Goal: Information Seeking & Learning: Learn about a topic

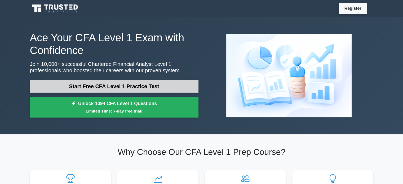
click at [137, 84] on link "Start Free CFA Level 1 Practice Test" at bounding box center [114, 86] width 169 height 13
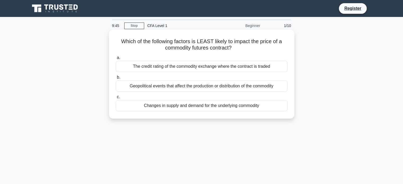
drag, startPoint x: 119, startPoint y: 40, endPoint x: 252, endPoint y: 51, distance: 133.5
click at [252, 51] on h5 "Which of the following factors is LEAST likely to impact the price of a commodi…" at bounding box center [201, 44] width 173 height 13
click at [216, 48] on h5 "Which of the following factors is LEAST likely to impact the price of a commodi…" at bounding box center [201, 44] width 173 height 13
drag, startPoint x: 127, startPoint y: 65, endPoint x: 282, endPoint y: 62, distance: 155.4
click at [282, 62] on div "The credit rating of the commodity exchange where the contract is traded" at bounding box center [202, 66] width 172 height 11
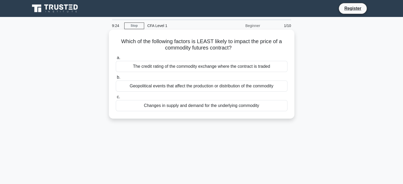
drag, startPoint x: 128, startPoint y: 87, endPoint x: 277, endPoint y: 87, distance: 148.8
click at [277, 87] on div "Geopolitical events that affect the production or distribution of the commodity" at bounding box center [202, 86] width 172 height 11
drag, startPoint x: 143, startPoint y: 106, endPoint x: 273, endPoint y: 106, distance: 129.4
click at [273, 106] on div "Changes in supply and demand for the underlying commodity" at bounding box center [202, 105] width 172 height 11
click at [178, 51] on h5 "Which of the following factors is LEAST likely to impact the price of a commodi…" at bounding box center [201, 44] width 173 height 13
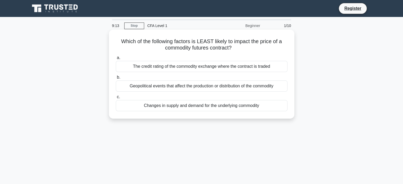
click at [180, 65] on div "The credit rating of the commodity exchange where the contract is traded" at bounding box center [202, 66] width 172 height 11
click at [116, 60] on input "a. The credit rating of the commodity exchange where the contract is traded" at bounding box center [116, 57] width 0 height 3
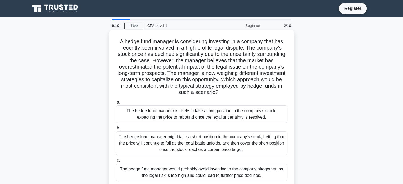
drag, startPoint x: 119, startPoint y: 41, endPoint x: 251, endPoint y: 93, distance: 142.6
click at [251, 93] on h5 "A hedge fund manager is considering investing in a company that has recently be…" at bounding box center [201, 67] width 173 height 58
click at [195, 58] on h5 "A hedge fund manager is considering investing in a company that has recently be…" at bounding box center [201, 67] width 173 height 58
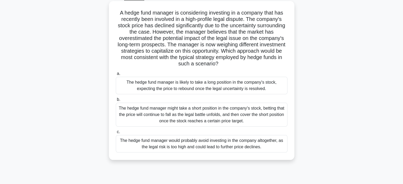
scroll to position [27, 0]
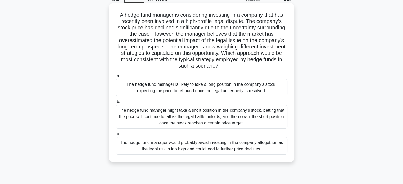
drag, startPoint x: 125, startPoint y: 85, endPoint x: 271, endPoint y: 91, distance: 145.5
click at [271, 91] on div "The hedge fund manager is likely to take a long position in the company's stock…" at bounding box center [202, 88] width 172 height 18
drag, startPoint x: 119, startPoint y: 111, endPoint x: 248, endPoint y: 124, distance: 130.0
click at [248, 124] on div "The hedge fund manager might take a short position in the company's stock, bett…" at bounding box center [202, 117] width 172 height 24
drag, startPoint x: 120, startPoint y: 144, endPoint x: 268, endPoint y: 150, distance: 147.9
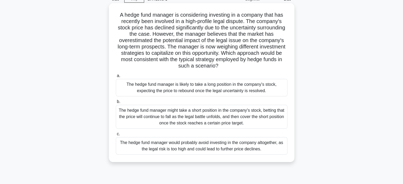
click at [268, 150] on div "The hedge fund manager would probably avoid investing in the company altogether…" at bounding box center [202, 146] width 172 height 18
click at [166, 85] on div "The hedge fund manager is likely to take a long position in the company's stock…" at bounding box center [202, 88] width 172 height 18
click at [116, 78] on input "a. The hedge fund manager is likely to take a long position in the company's st…" at bounding box center [116, 75] width 0 height 3
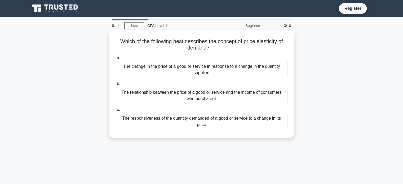
scroll to position [0, 0]
drag, startPoint x: 117, startPoint y: 40, endPoint x: 221, endPoint y: 49, distance: 104.3
click at [221, 49] on h5 "Which of the following best describes the concept of price elasticity of demand…" at bounding box center [201, 44] width 173 height 13
drag, startPoint x: 123, startPoint y: 68, endPoint x: 207, endPoint y: 70, distance: 83.8
click at [232, 72] on div "The change in the price of a good or service in response to a change in the qua…" at bounding box center [202, 70] width 172 height 18
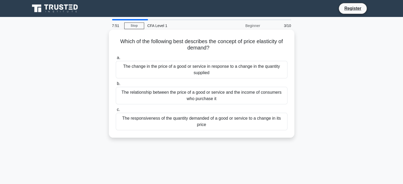
drag, startPoint x: 123, startPoint y: 93, endPoint x: 194, endPoint y: 92, distance: 71.1
click at [237, 100] on div "The relationship between the price of a good or service and the income of consu…" at bounding box center [202, 96] width 172 height 18
drag, startPoint x: 123, startPoint y: 119, endPoint x: 234, endPoint y: 130, distance: 112.5
click at [234, 130] on div "a. The change in the price of a good or service in response to a change in the …" at bounding box center [202, 93] width 178 height 78
click at [202, 122] on div "The responsiveness of the quantity demanded of a good or service to a change in…" at bounding box center [202, 122] width 172 height 18
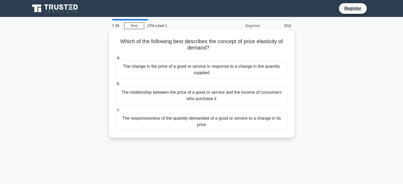
click at [116, 112] on input "c. The responsiveness of the quantity demanded of a good or service to a change…" at bounding box center [116, 109] width 0 height 3
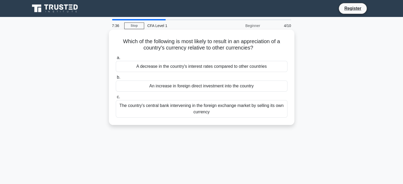
drag, startPoint x: 120, startPoint y: 42, endPoint x: 260, endPoint y: 51, distance: 140.5
click at [260, 51] on h5 "Which of the following is most likely to result in an appreciation of a country…" at bounding box center [201, 44] width 173 height 13
drag, startPoint x: 136, startPoint y: 68, endPoint x: 269, endPoint y: 68, distance: 133.4
click at [269, 68] on div "A decrease in the country's interest rates compared to other countries" at bounding box center [202, 66] width 172 height 11
drag, startPoint x: 185, startPoint y: 88, endPoint x: 257, endPoint y: 88, distance: 71.3
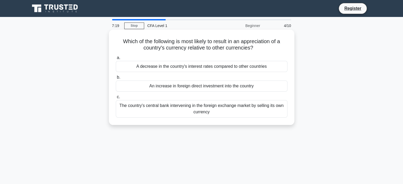
click at [257, 88] on div "An increase in foreign direct investment into the country" at bounding box center [202, 86] width 172 height 11
drag, startPoint x: 120, startPoint y: 106, endPoint x: 223, endPoint y: 112, distance: 103.3
click at [223, 112] on div "The country's central bank intervening in the foreign exchange market by sellin…" at bounding box center [202, 109] width 172 height 18
click at [181, 86] on div "An increase in foreign direct investment into the country" at bounding box center [202, 86] width 172 height 11
click at [116, 79] on input "b. An increase in foreign direct investment into the country" at bounding box center [116, 77] width 0 height 3
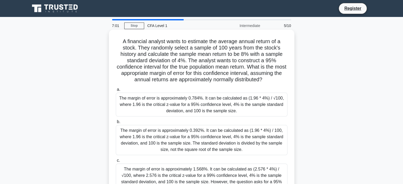
drag, startPoint x: 120, startPoint y: 40, endPoint x: 282, endPoint y: 79, distance: 167.0
click at [282, 79] on h5 "A financial analyst wants to estimate the average annual return of a stock. The…" at bounding box center [201, 60] width 173 height 45
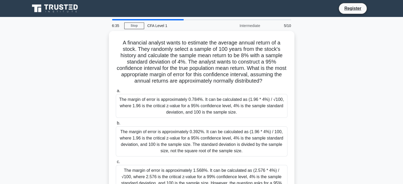
click at [324, 99] on div "A financial analyst wants to estimate the average annual return of a stock. The…" at bounding box center [202, 120] width 350 height 178
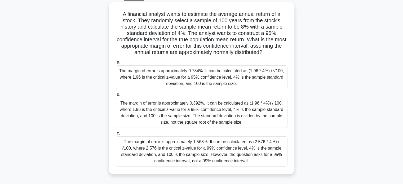
scroll to position [27, 0]
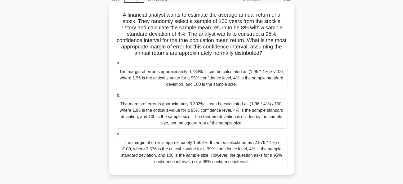
drag, startPoint x: 121, startPoint y: 73, endPoint x: 239, endPoint y: 87, distance: 119.1
click at [239, 87] on div "The margin of error is approximately 0.784%. It can be calculated as (1.96 * 4%…" at bounding box center [202, 78] width 172 height 24
drag, startPoint x: 122, startPoint y: 105, endPoint x: 245, endPoint y: 125, distance: 124.2
click at [245, 125] on div "The margin of error is approximately 0.392%. It can be calculated as (1.96 * 4%…" at bounding box center [202, 114] width 172 height 30
drag, startPoint x: 120, startPoint y: 143, endPoint x: 242, endPoint y: 167, distance: 124.5
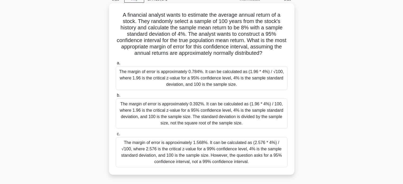
click at [242, 167] on div "The margin of error is approximately 1.568%. It can be calculated as (2.576 * 4…" at bounding box center [202, 152] width 172 height 30
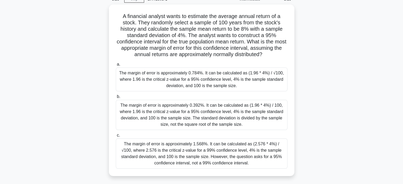
click at [338, 115] on div "A financial analyst wants to estimate the average annual return of a stock. The…" at bounding box center [202, 94] width 350 height 178
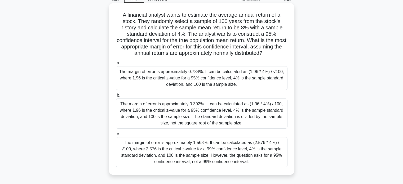
click at [226, 115] on div "The margin of error is approximately 0.392%. It can be calculated as (1.96 * 4%…" at bounding box center [202, 114] width 172 height 30
click at [116, 97] on input "b. The margin of error is approximately 0.392%. It can be calculated as (1.96 *…" at bounding box center [116, 95] width 0 height 3
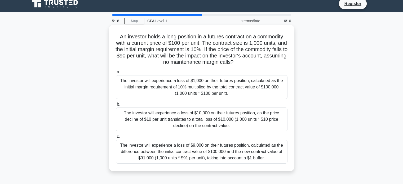
scroll to position [0, 0]
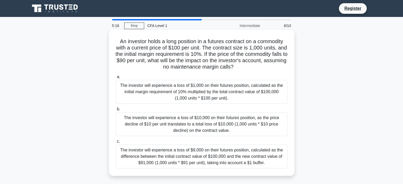
drag, startPoint x: 117, startPoint y: 42, endPoint x: 259, endPoint y: 65, distance: 143.7
click at [259, 65] on h5 "An investor holds a long position in a futures contract on a commodity with a c…" at bounding box center [201, 54] width 173 height 32
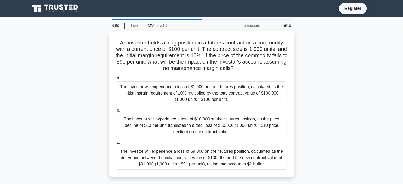
click at [324, 91] on div "An investor holds a long position in a futures contract on a commodity with a c…" at bounding box center [202, 107] width 350 height 153
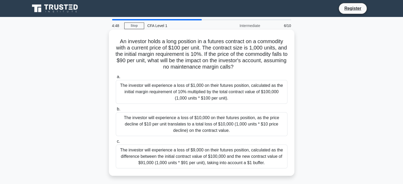
drag, startPoint x: 121, startPoint y: 86, endPoint x: 232, endPoint y: 103, distance: 112.7
click at [232, 103] on div "The investor will experience a loss of $1,000 on their futures position, calcul…" at bounding box center [202, 92] width 172 height 24
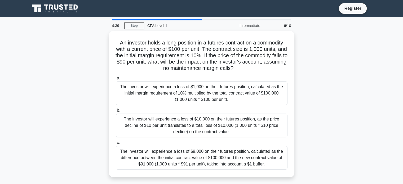
click at [322, 121] on div "An investor holds a long position in a futures contract on a commodity with a c…" at bounding box center [202, 107] width 350 height 153
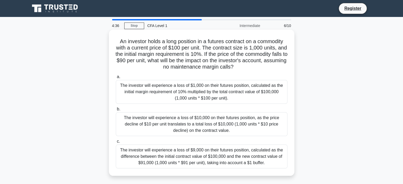
drag, startPoint x: 125, startPoint y: 119, endPoint x: 231, endPoint y: 136, distance: 107.3
click at [231, 136] on div "The investor will experience a loss of $10,000 on their futures position, as th…" at bounding box center [202, 124] width 172 height 24
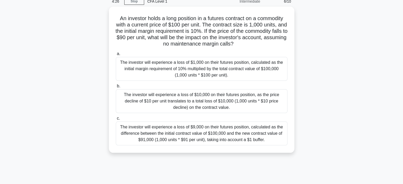
scroll to position [27, 0]
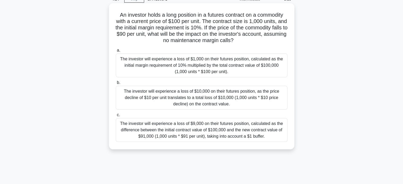
drag, startPoint x: 120, startPoint y: 124, endPoint x: 268, endPoint y: 137, distance: 148.0
click at [268, 137] on div "The investor will experience a loss of $9,000 on their futures position, calcul…" at bounding box center [202, 130] width 172 height 24
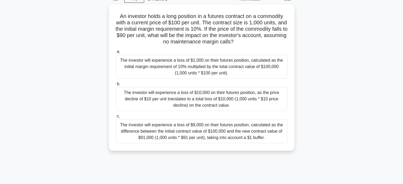
click at [333, 118] on div "An investor holds a long position in a futures contract on a commodity with a c…" at bounding box center [202, 81] width 350 height 153
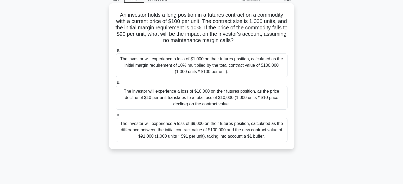
click at [201, 100] on div "The investor will experience a loss of $10,000 on their futures position, as th…" at bounding box center [202, 98] width 172 height 24
click at [116, 85] on input "b. The investor will experience a loss of $10,000 on their futures position, as…" at bounding box center [116, 82] width 0 height 3
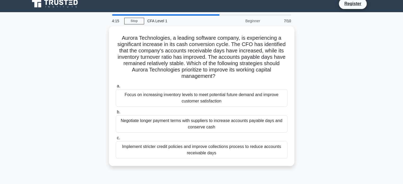
scroll to position [0, 0]
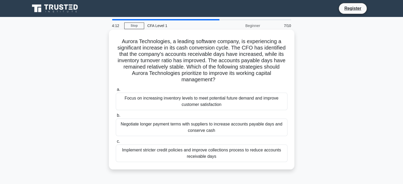
drag, startPoint x: 120, startPoint y: 42, endPoint x: 223, endPoint y: 80, distance: 109.8
click at [223, 80] on h5 "Aurora Technologies, a leading software company, is experiencing a significant …" at bounding box center [201, 60] width 173 height 45
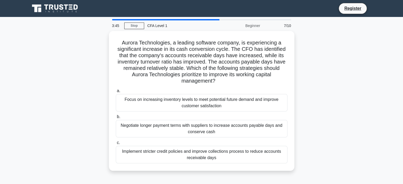
click at [322, 97] on div "Aurora Technologies, a leading software company, is experiencing a significant …" at bounding box center [202, 104] width 350 height 146
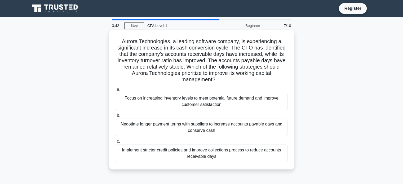
drag, startPoint x: 124, startPoint y: 99, endPoint x: 224, endPoint y: 106, distance: 100.2
click at [224, 106] on div "Focus on increasing inventory levels to meet potential future demand and improv…" at bounding box center [202, 102] width 172 height 18
drag, startPoint x: 121, startPoint y: 125, endPoint x: 228, endPoint y: 132, distance: 107.4
click at [228, 132] on div "Negotiate longer payment terms with suppliers to increase accounts payable days…" at bounding box center [202, 128] width 172 height 18
drag, startPoint x: 123, startPoint y: 151, endPoint x: 218, endPoint y: 158, distance: 95.9
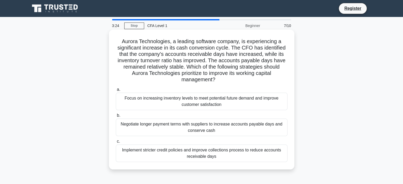
click at [218, 158] on div "Implement stricter credit policies and improve collections process to reduce ac…" at bounding box center [202, 154] width 172 height 18
click at [187, 104] on div "Focus on increasing inventory levels to meet potential future demand and improv…" at bounding box center [202, 102] width 172 height 18
click at [116, 91] on input "a. Focus on increasing inventory levels to meet potential future demand and imp…" at bounding box center [116, 89] width 0 height 3
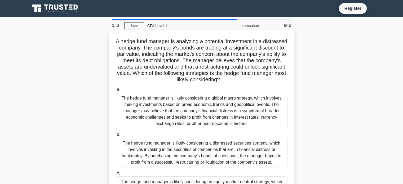
drag, startPoint x: 127, startPoint y: 43, endPoint x: 255, endPoint y: 79, distance: 133.5
click at [255, 79] on h5 "A hedge fund manager is analyzing a potential investment in a distressed compan…" at bounding box center [201, 60] width 173 height 45
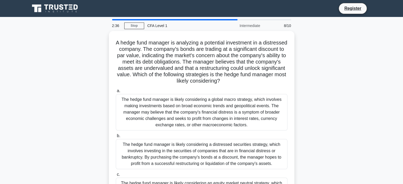
click at [324, 109] on div "A hedge fund manager is analyzing a potential investment in a distressed compan…" at bounding box center [202, 129] width 350 height 197
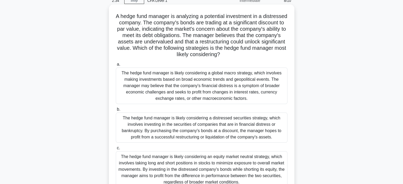
scroll to position [27, 0]
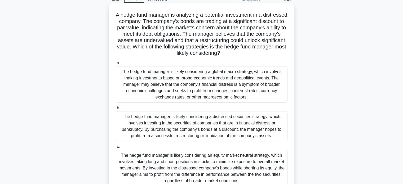
drag, startPoint x: 122, startPoint y: 72, endPoint x: 252, endPoint y: 97, distance: 131.8
click at [252, 97] on div "The hedge fund manager is likely considering a global macro strategy, which inv…" at bounding box center [202, 84] width 172 height 37
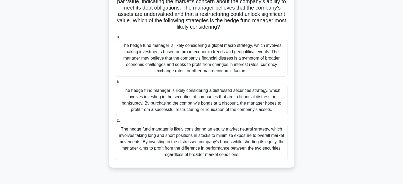
scroll to position [53, 0]
drag, startPoint x: 124, startPoint y: 90, endPoint x: 280, endPoint y: 114, distance: 158.0
click at [280, 114] on div "The hedge fund manager is likely considering a distressed securities strategy, …" at bounding box center [202, 100] width 172 height 30
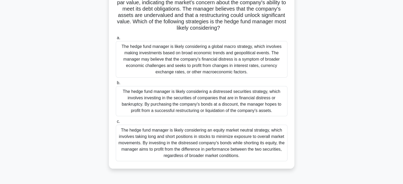
click at [334, 102] on div "A hedge fund manager is analyzing a potential investment in a distressed compan…" at bounding box center [202, 76] width 350 height 197
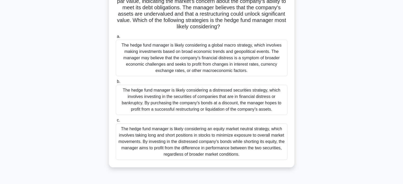
drag, startPoint x: 121, startPoint y: 130, endPoint x: 240, endPoint y: 156, distance: 121.6
click at [240, 156] on div "The hedge fund manager is likely considering an equity market neutral strategy,…" at bounding box center [202, 142] width 172 height 37
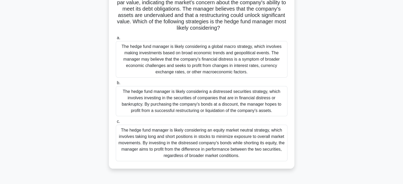
click at [332, 115] on div "A hedge fund manager is analyzing a potential investment in a distressed compan…" at bounding box center [202, 76] width 350 height 197
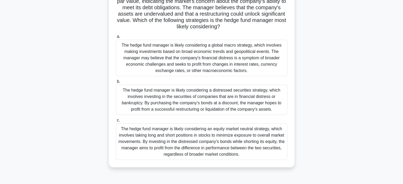
click at [236, 141] on div "The hedge fund manager is likely considering an equity market neutral strategy,…" at bounding box center [202, 142] width 172 height 37
click at [116, 122] on input "c. The hedge fund manager is likely considering an equity market neutral strate…" at bounding box center [116, 120] width 0 height 3
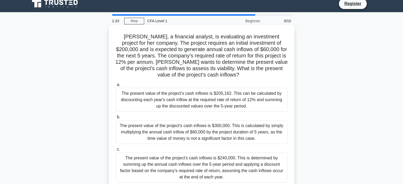
scroll to position [0, 0]
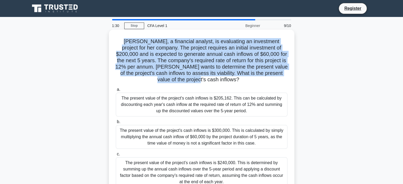
drag, startPoint x: 121, startPoint y: 41, endPoint x: 192, endPoint y: 63, distance: 74.8
click at [226, 78] on h5 "Jane, a financial analyst, is evaluating an investment project for her company.…" at bounding box center [201, 60] width 173 height 45
drag, startPoint x: 123, startPoint y: 99, endPoint x: 250, endPoint y: 113, distance: 127.3
click at [250, 113] on div "The present value of the project's cash inflows is $205,162. This can be calcul…" at bounding box center [202, 105] width 172 height 24
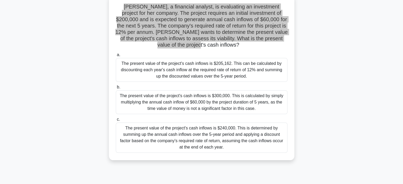
scroll to position [53, 0]
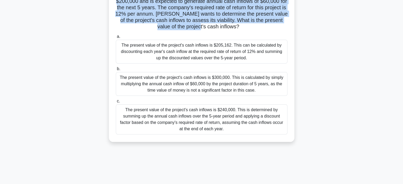
drag, startPoint x: 127, startPoint y: 110, endPoint x: 232, endPoint y: 132, distance: 107.4
click at [232, 132] on div "The present value of the project's cash inflows is $240,000. This is determined…" at bounding box center [202, 119] width 172 height 30
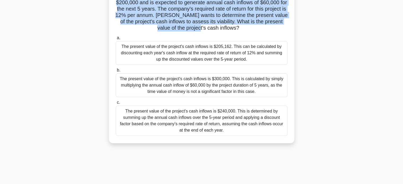
click at [354, 108] on div "Jane, a financial analyst, is evaluating an investment project for her company.…" at bounding box center [202, 64] width 350 height 172
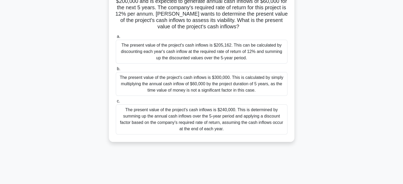
click at [228, 113] on div "The present value of the project's cash inflows is $240,000. This is determined…" at bounding box center [202, 119] width 172 height 30
click at [116, 103] on input "c. The present value of the project's cash inflows is $240,000. This is determi…" at bounding box center [116, 101] width 0 height 3
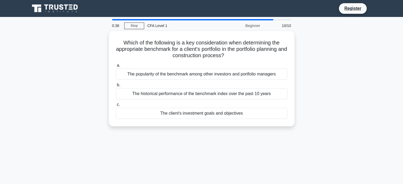
scroll to position [0, 0]
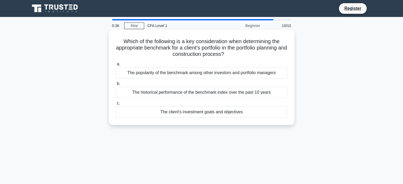
drag, startPoint x: 121, startPoint y: 41, endPoint x: 247, endPoint y: 50, distance: 126.6
click at [264, 52] on h5 "Which of the following is a key consideration when determining the appropriate …" at bounding box center [201, 48] width 173 height 20
drag, startPoint x: 126, startPoint y: 75, endPoint x: 279, endPoint y: 75, distance: 152.8
click at [279, 75] on div "The popularity of the benchmark among other investors and portfolio managers" at bounding box center [202, 72] width 172 height 11
drag, startPoint x: 324, startPoint y: 112, endPoint x: 249, endPoint y: 97, distance: 76.5
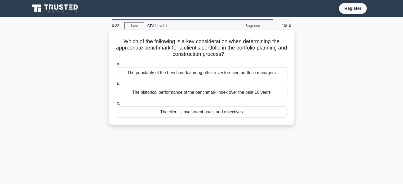
click at [324, 112] on div "Which of the following is a key consideration when determining the appropriate …" at bounding box center [202, 82] width 350 height 102
drag, startPoint x: 133, startPoint y: 93, endPoint x: 272, endPoint y: 93, distance: 139.0
click at [272, 93] on div "The historical performance of the benchmark index over the past 10 years" at bounding box center [202, 92] width 172 height 11
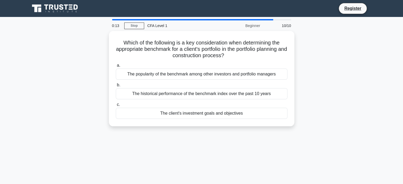
click at [254, 134] on div "0:13 Stop CFA Level 1 Beginner 10/10 Which of the following is a key considerat…" at bounding box center [202, 151] width 350 height 265
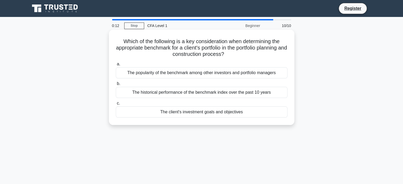
click at [227, 112] on div "The client's investment goals and objectives" at bounding box center [202, 112] width 172 height 11
click at [116, 105] on input "c. The client's investment goals and objectives" at bounding box center [116, 103] width 0 height 3
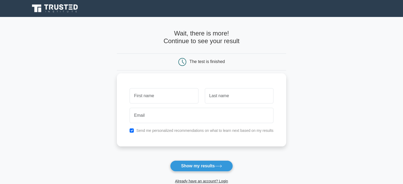
click at [162, 92] on input "text" at bounding box center [164, 95] width 69 height 15
type input "Nail"
click at [216, 94] on input "text" at bounding box center [239, 95] width 69 height 15
type input "Akhmadiyev"
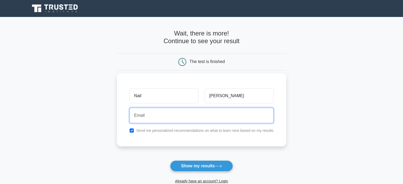
click at [169, 116] on input "email" at bounding box center [202, 115] width 144 height 15
type input "akhmanai@mail.ru"
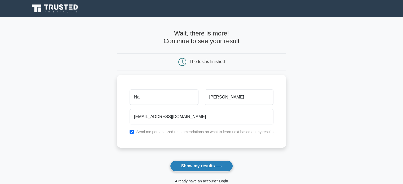
click at [199, 167] on button "Show my results" at bounding box center [201, 166] width 63 height 11
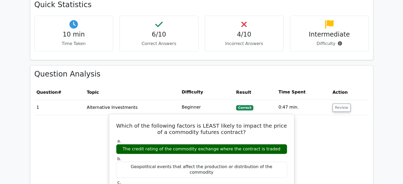
scroll to position [359, 0]
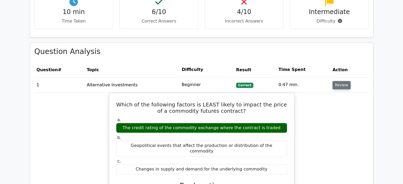
click at [344, 81] on button "Review" at bounding box center [342, 85] width 18 height 8
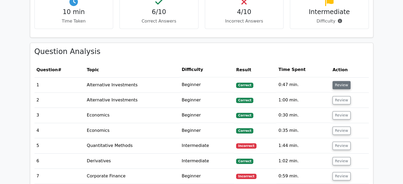
click at [344, 81] on button "Review" at bounding box center [342, 85] width 18 height 8
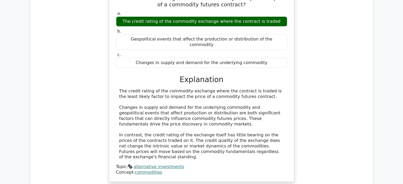
scroll to position [465, 0]
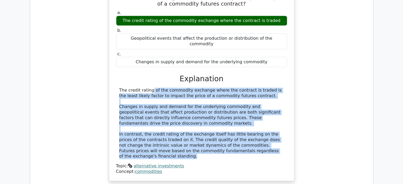
drag, startPoint x: 120, startPoint y: 77, endPoint x: 262, endPoint y: 138, distance: 154.7
click at [262, 138] on div "The credit rating of the commodity exchange where the contract is traded is the…" at bounding box center [201, 124] width 165 height 72
click at [227, 108] on div "The credit rating of the commodity exchange where the contract is traded is the…" at bounding box center [201, 124] width 165 height 72
drag, startPoint x: 119, startPoint y: 77, endPoint x: 273, endPoint y: 138, distance: 165.4
click at [273, 138] on div "The credit rating of the commodity exchange where the contract is traded is the…" at bounding box center [201, 124] width 171 height 72
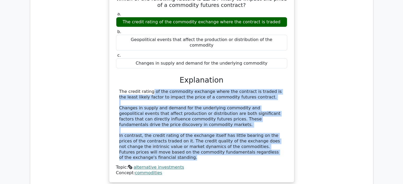
copy div "The credit rating of the commodity exchange where the contract is traded is the…"
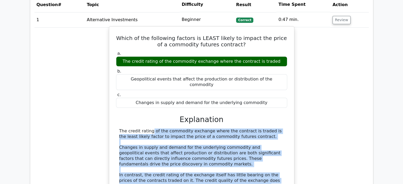
scroll to position [412, 0]
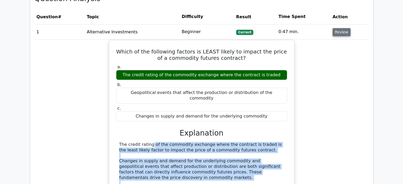
click at [335, 28] on button "Review" at bounding box center [342, 32] width 18 height 8
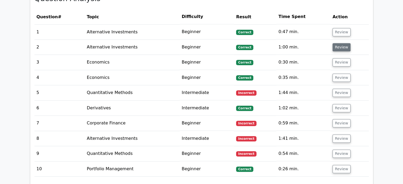
click at [338, 43] on button "Review" at bounding box center [342, 47] width 18 height 8
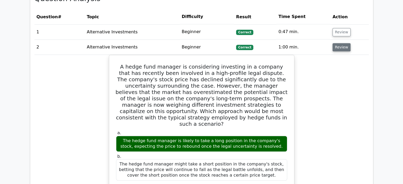
click at [341, 43] on button "Review" at bounding box center [342, 47] width 18 height 8
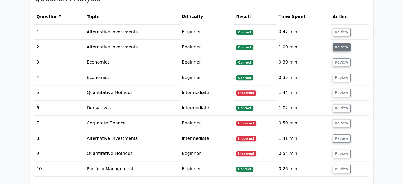
click at [344, 43] on button "Review" at bounding box center [342, 47] width 18 height 8
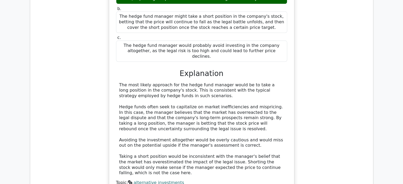
scroll to position [571, 0]
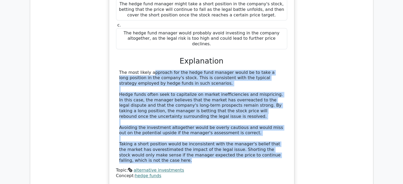
drag, startPoint x: 119, startPoint y: 53, endPoint x: 284, endPoint y: 136, distance: 184.5
click at [284, 136] on div "The most likely approach for the hedge fund manager would be to take a long pos…" at bounding box center [201, 117] width 165 height 94
copy div "The most likely approach for the hedge fund manager would be to take a long pos…"
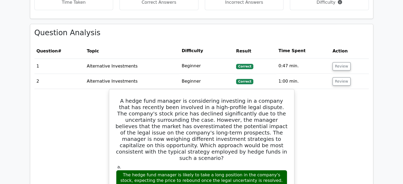
scroll to position [359, 0]
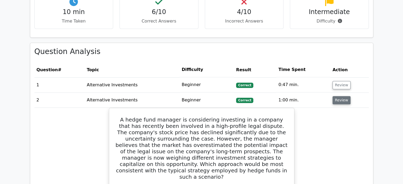
click at [339, 96] on button "Review" at bounding box center [342, 100] width 18 height 8
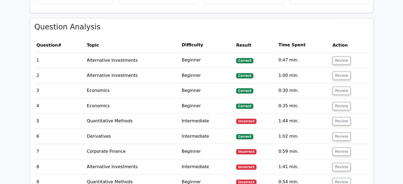
scroll to position [385, 0]
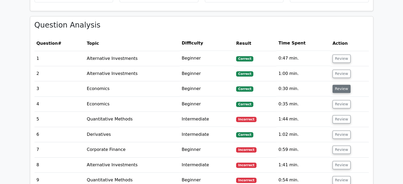
click at [342, 85] on button "Review" at bounding box center [342, 89] width 18 height 8
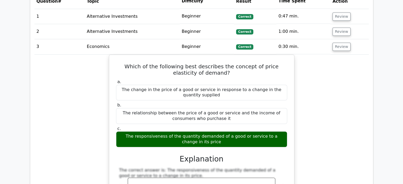
scroll to position [412, 0]
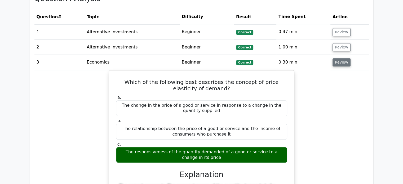
click at [342, 58] on button "Review" at bounding box center [342, 62] width 18 height 8
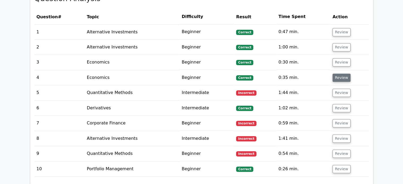
click at [338, 75] on button "Review" at bounding box center [342, 78] width 18 height 8
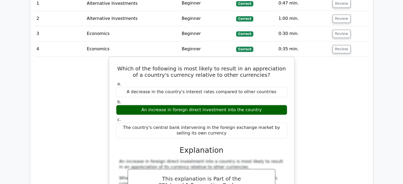
scroll to position [438, 0]
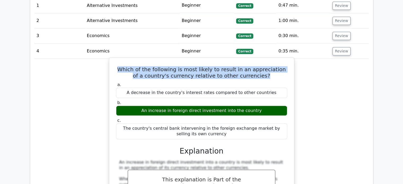
drag, startPoint x: 121, startPoint y: 63, endPoint x: 260, endPoint y: 69, distance: 139.1
click at [260, 69] on h5 "Which of the following is most likely to result in an appreciation of a country…" at bounding box center [202, 72] width 172 height 13
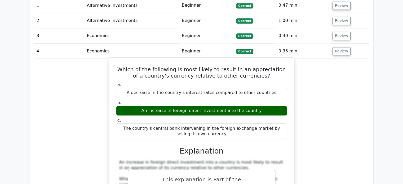
click at [157, 106] on div "An increase in foreign direct investment into the country" at bounding box center [201, 111] width 171 height 10
drag, startPoint x: 143, startPoint y: 103, endPoint x: 256, endPoint y: 106, distance: 112.5
click at [256, 106] on div "An increase in foreign direct investment into the country" at bounding box center [201, 111] width 171 height 10
click at [210, 106] on div "An increase in foreign direct investment into the country" at bounding box center [201, 111] width 171 height 10
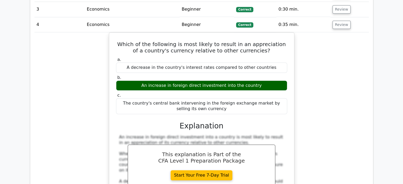
scroll to position [359, 0]
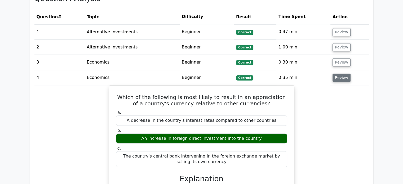
click at [342, 74] on button "Review" at bounding box center [342, 78] width 18 height 8
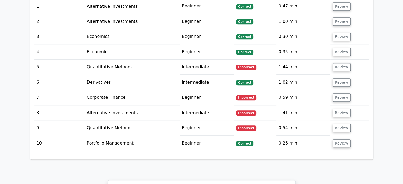
scroll to position [438, 0]
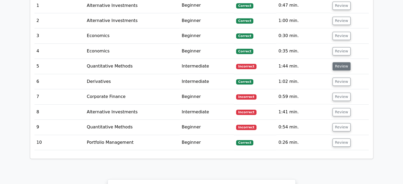
click at [342, 62] on button "Review" at bounding box center [342, 66] width 18 height 8
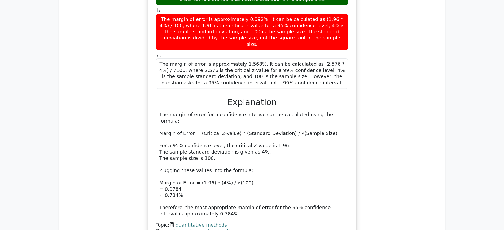
scroll to position [597, 0]
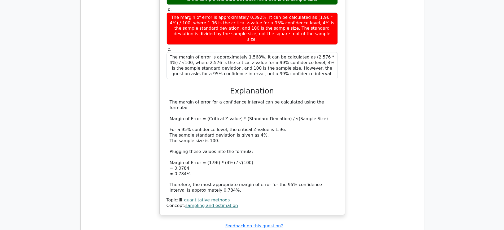
drag, startPoint x: 362, startPoint y: 1, endPoint x: 361, endPoint y: 123, distance: 122.0
click at [361, 123] on div "A financial analyst wants to estimate the average annual return of a stock. The…" at bounding box center [252, 68] width 335 height 307
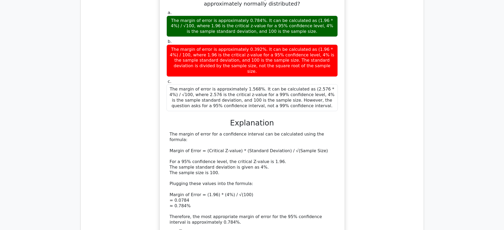
scroll to position [564, 0]
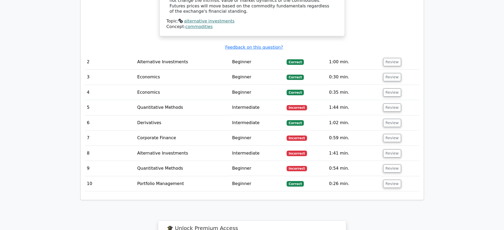
scroll to position [630, 0]
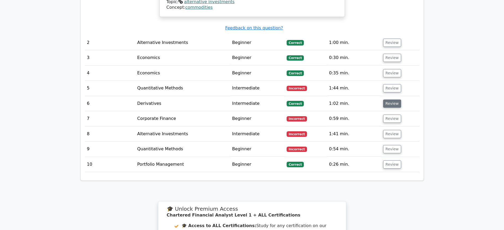
click at [390, 100] on button "Review" at bounding box center [392, 104] width 18 height 8
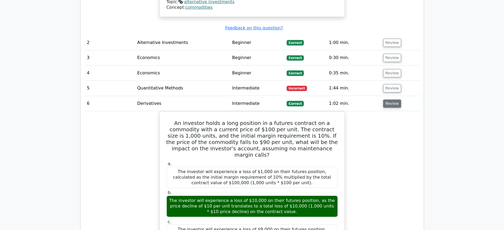
click at [391, 100] on button "Review" at bounding box center [392, 104] width 18 height 8
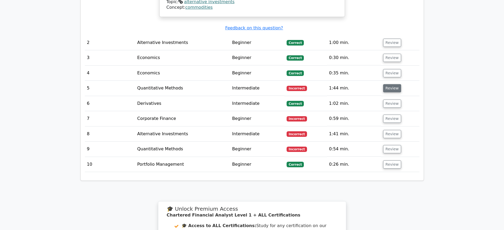
click at [387, 84] on button "Review" at bounding box center [392, 88] width 18 height 8
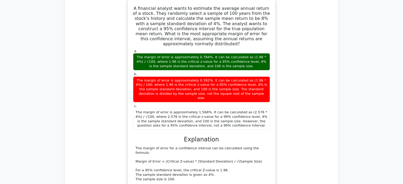
scroll to position [730, 0]
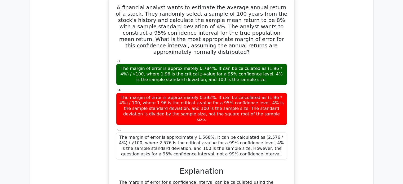
drag, startPoint x: 448, startPoint y: 0, endPoint x: 291, endPoint y: 65, distance: 170.7
click at [291, 65] on div "A financial analyst wants to estimate the average annual return of a stock. The…" at bounding box center [201, 146] width 181 height 296
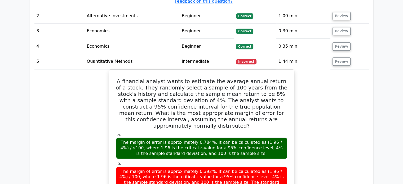
scroll to position [624, 0]
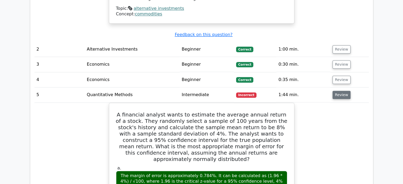
click at [342, 91] on button "Review" at bounding box center [342, 95] width 18 height 8
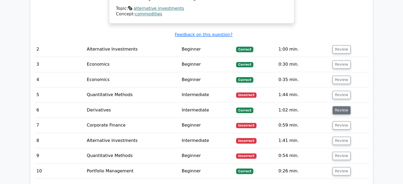
click at [340, 106] on button "Review" at bounding box center [342, 110] width 18 height 8
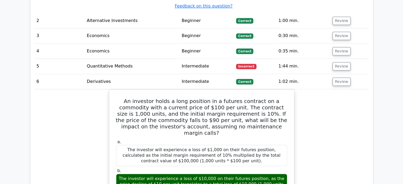
scroll to position [650, 0]
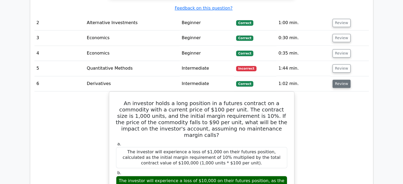
click at [339, 80] on button "Review" at bounding box center [342, 84] width 18 height 8
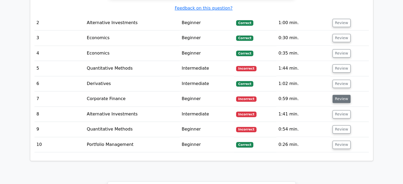
click at [338, 95] on button "Review" at bounding box center [342, 99] width 18 height 8
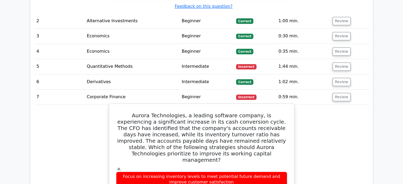
scroll to position [624, 0]
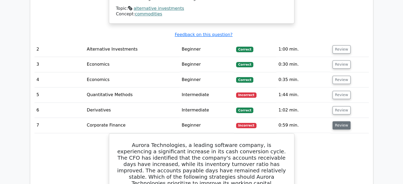
click at [345, 121] on button "Review" at bounding box center [342, 125] width 18 height 8
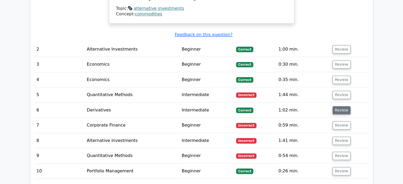
click at [340, 106] on button "Review" at bounding box center [342, 110] width 18 height 8
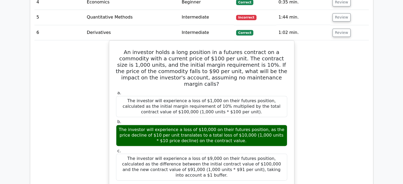
scroll to position [703, 0]
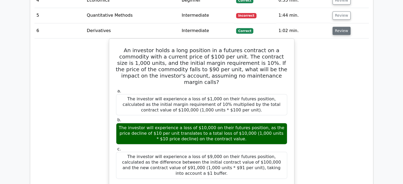
click at [342, 27] on button "Review" at bounding box center [342, 31] width 18 height 8
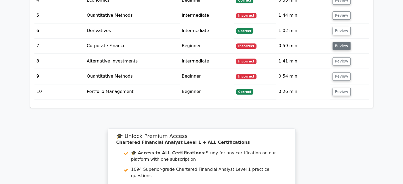
click at [339, 42] on button "Review" at bounding box center [342, 46] width 18 height 8
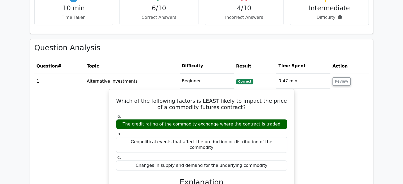
scroll to position [359, 0]
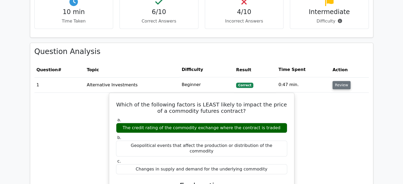
click at [346, 81] on button "Review" at bounding box center [342, 85] width 18 height 8
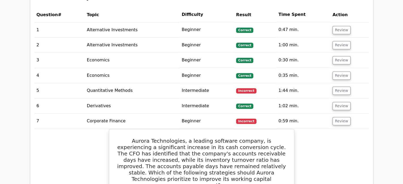
scroll to position [438, 0]
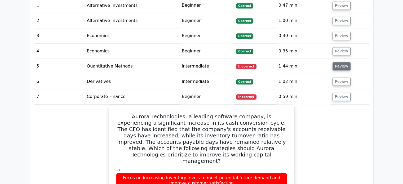
click at [341, 62] on button "Review" at bounding box center [342, 66] width 18 height 8
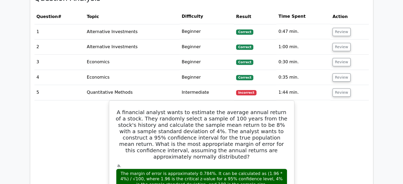
scroll to position [412, 0]
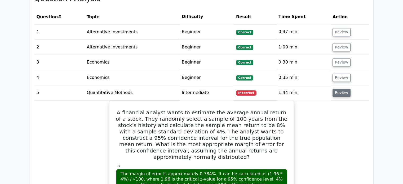
click at [339, 89] on button "Review" at bounding box center [342, 93] width 18 height 8
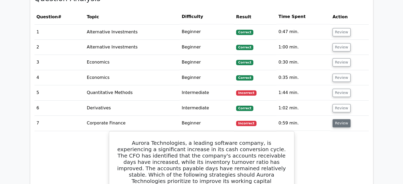
click at [338, 119] on button "Review" at bounding box center [342, 123] width 18 height 8
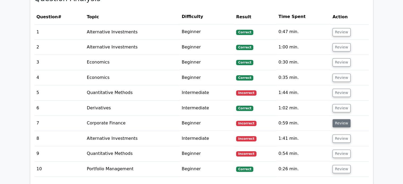
click at [335, 119] on button "Review" at bounding box center [342, 123] width 18 height 8
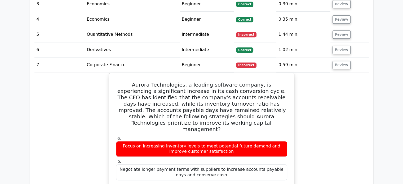
scroll to position [465, 0]
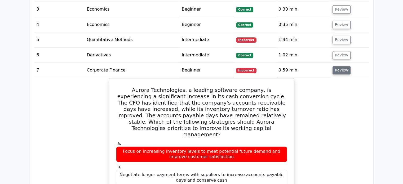
click at [341, 66] on button "Review" at bounding box center [342, 70] width 18 height 8
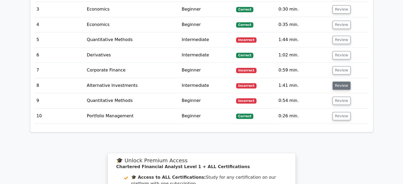
click at [341, 82] on button "Review" at bounding box center [342, 86] width 18 height 8
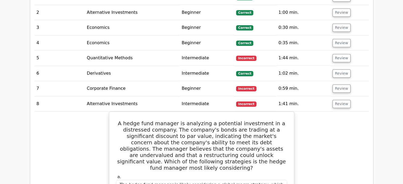
scroll to position [438, 0]
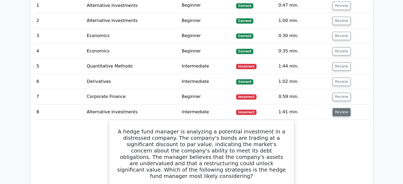
click at [339, 108] on button "Review" at bounding box center [342, 112] width 18 height 8
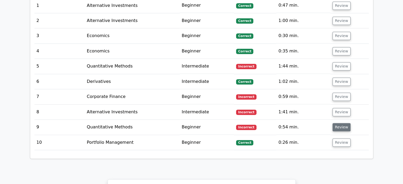
click at [343, 123] on button "Review" at bounding box center [342, 127] width 18 height 8
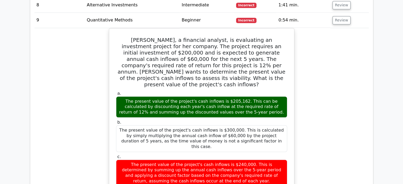
scroll to position [544, 0]
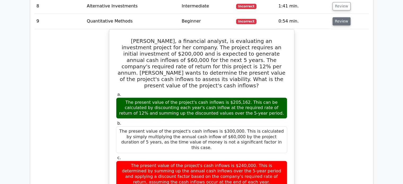
click at [342, 17] on button "Review" at bounding box center [342, 21] width 18 height 8
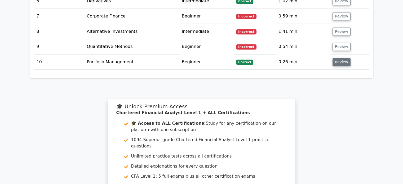
scroll to position [518, 0]
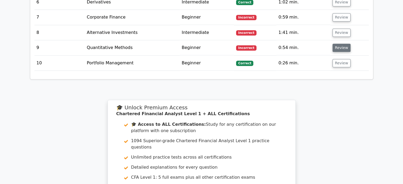
click at [346, 44] on button "Review" at bounding box center [342, 48] width 18 height 8
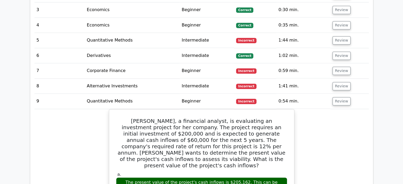
scroll to position [438, 0]
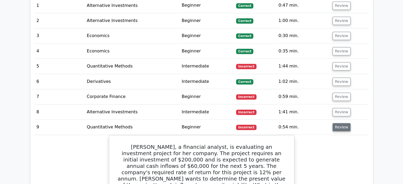
click at [339, 123] on button "Review" at bounding box center [342, 127] width 18 height 8
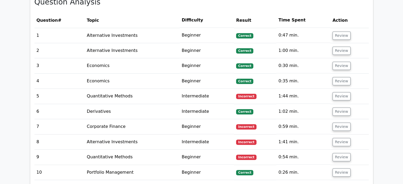
scroll to position [412, 0]
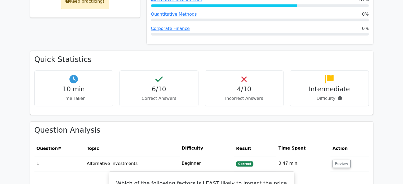
scroll to position [373, 0]
